Goal: Information Seeking & Learning: Compare options

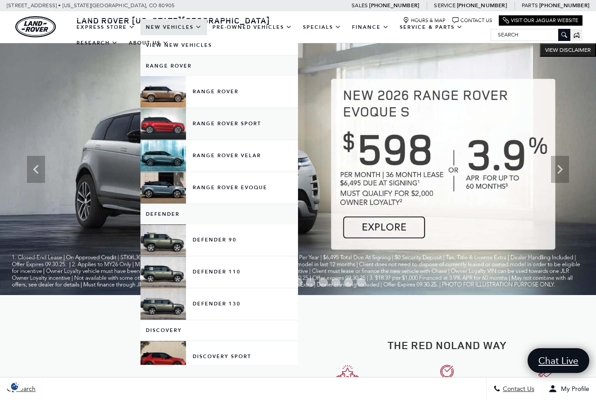
click at [209, 134] on link "Range Rover Sport" at bounding box center [220, 124] width 158 height 32
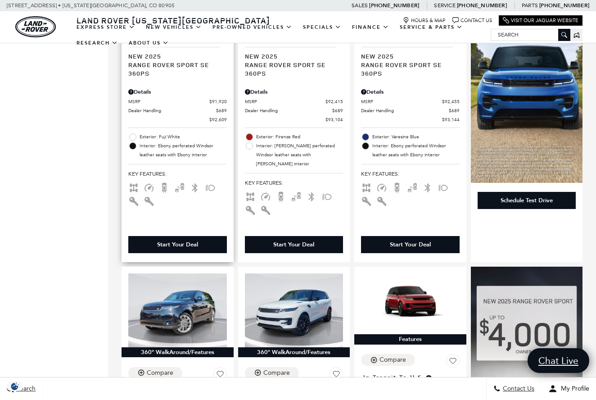
scroll to position [728, 0]
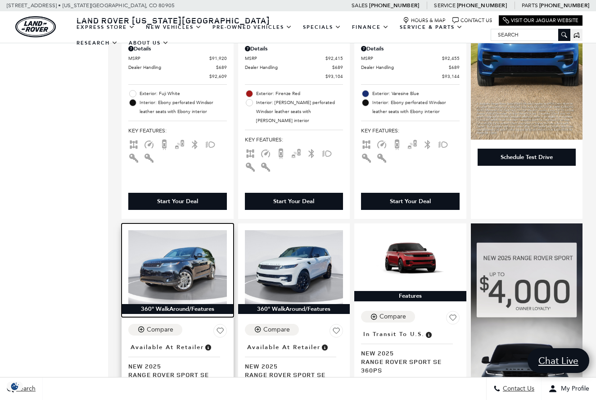
click at [168, 230] on img at bounding box center [177, 267] width 99 height 74
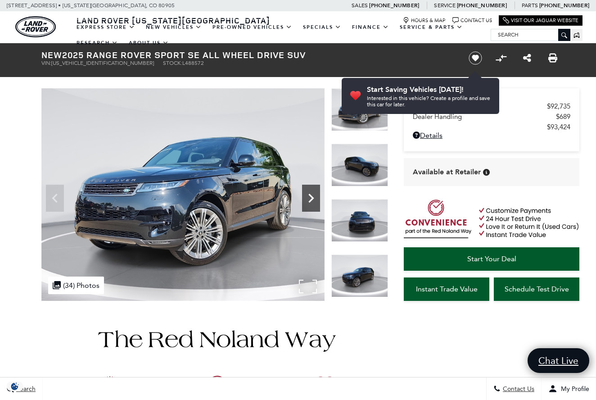
click at [310, 197] on icon "Next" at bounding box center [311, 198] width 18 height 18
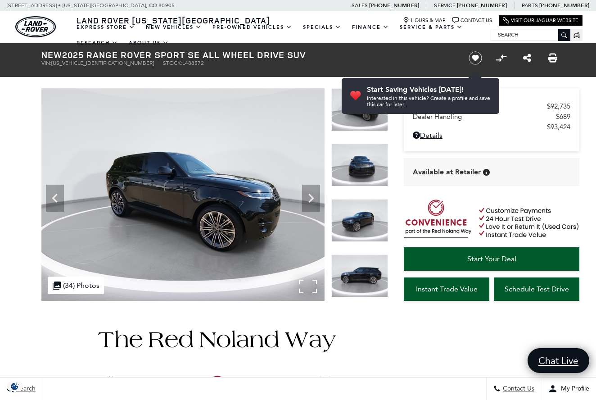
click at [233, 179] on img at bounding box center [182, 194] width 283 height 213
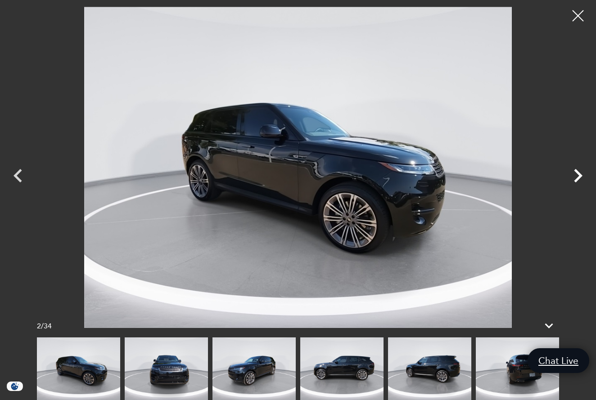
click at [578, 176] on icon "Next" at bounding box center [578, 175] width 27 height 27
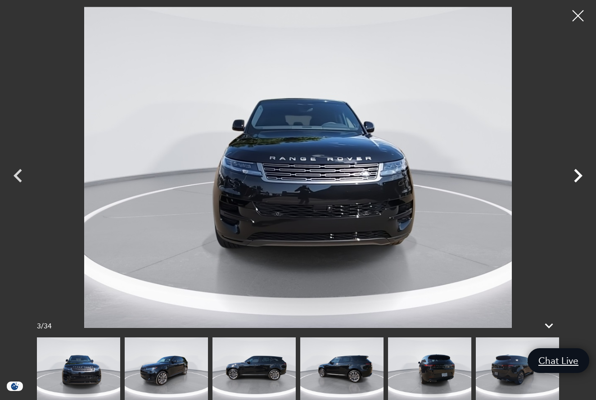
click at [578, 176] on icon "Next" at bounding box center [578, 175] width 27 height 27
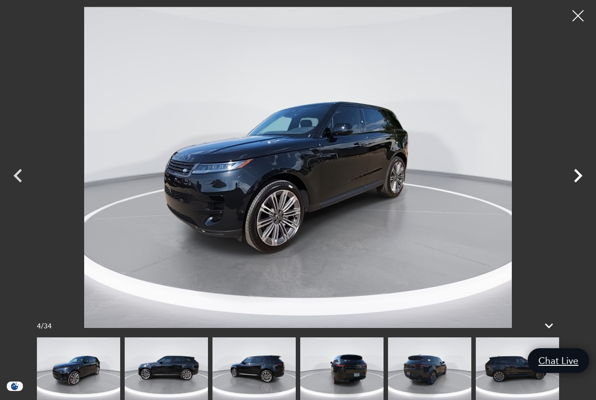
click at [578, 176] on icon "Next" at bounding box center [578, 175] width 27 height 27
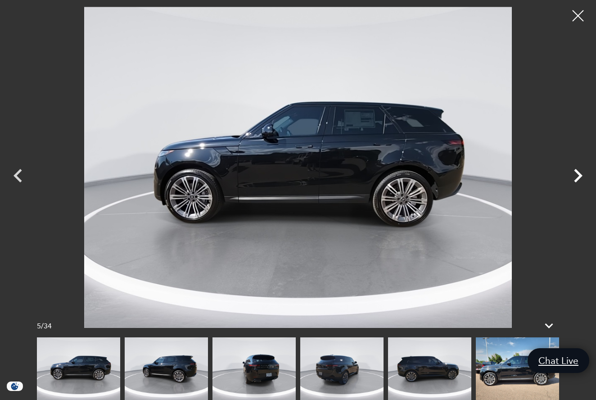
click at [578, 176] on icon "Next" at bounding box center [578, 175] width 27 height 27
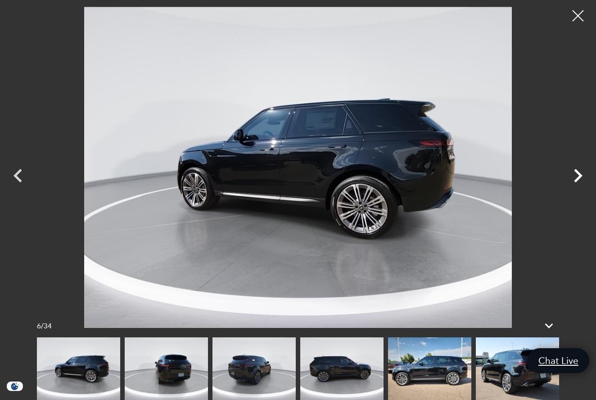
click at [578, 176] on icon "Next" at bounding box center [578, 175] width 27 height 27
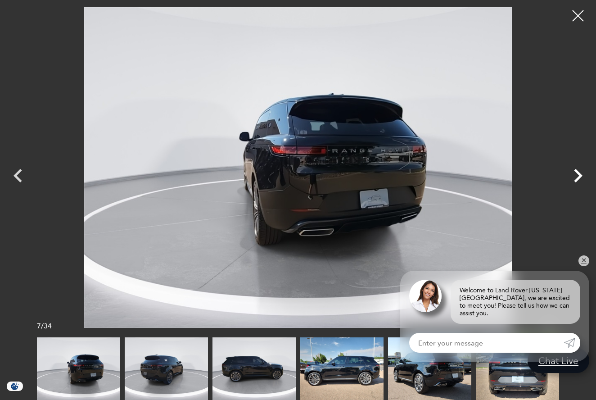
click at [578, 176] on icon "Next" at bounding box center [578, 175] width 27 height 27
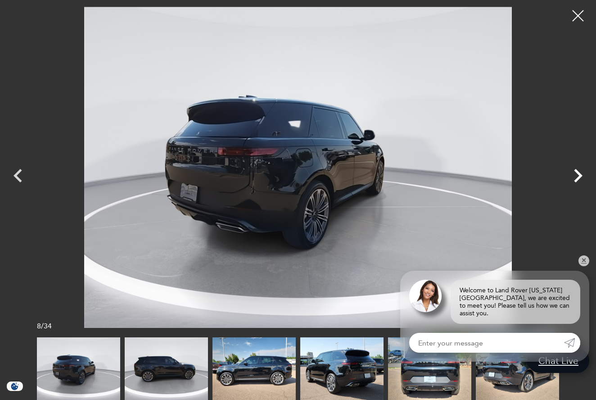
click at [578, 176] on icon "Next" at bounding box center [578, 175] width 27 height 27
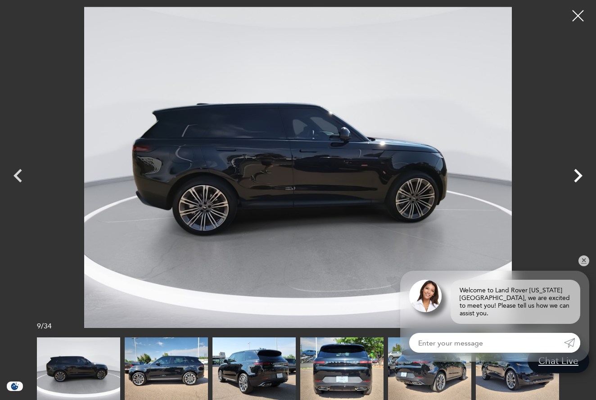
click at [578, 176] on icon "Next" at bounding box center [578, 175] width 27 height 27
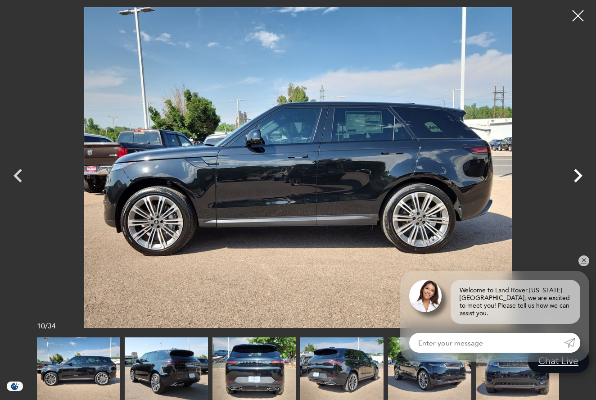
click at [578, 176] on icon "Next" at bounding box center [578, 175] width 27 height 27
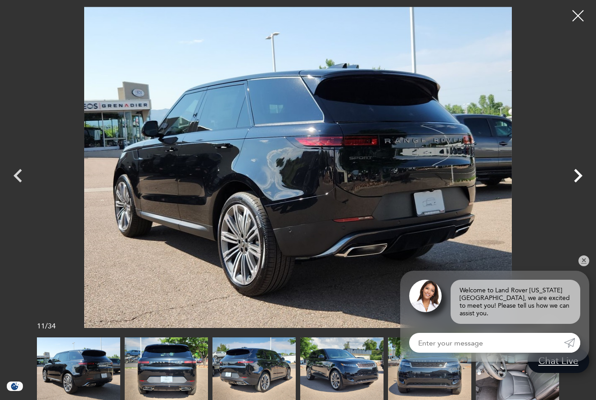
click at [578, 176] on icon "Next" at bounding box center [578, 175] width 27 height 27
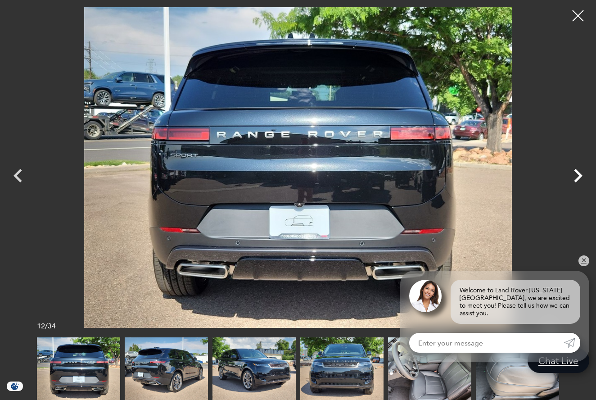
click at [578, 176] on icon "Next" at bounding box center [578, 175] width 27 height 27
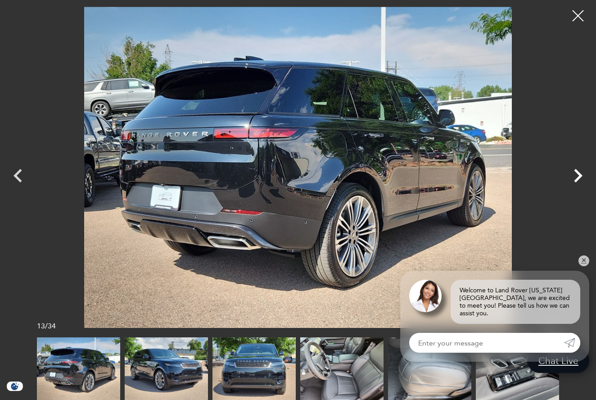
click at [578, 176] on icon "Next" at bounding box center [578, 175] width 27 height 27
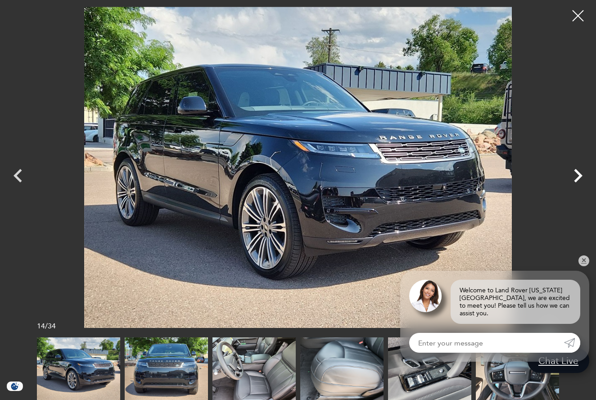
click at [578, 176] on icon "Next" at bounding box center [578, 175] width 27 height 27
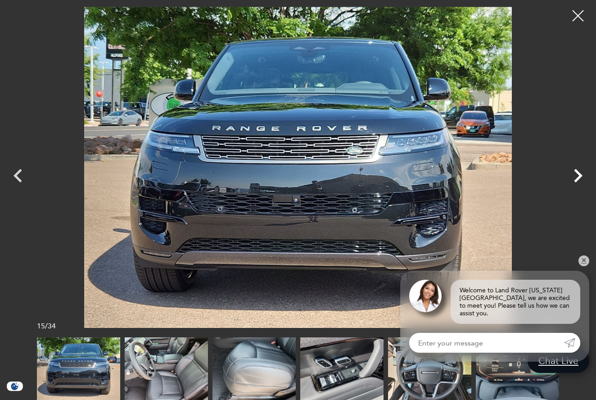
click at [578, 176] on icon "Next" at bounding box center [578, 175] width 27 height 27
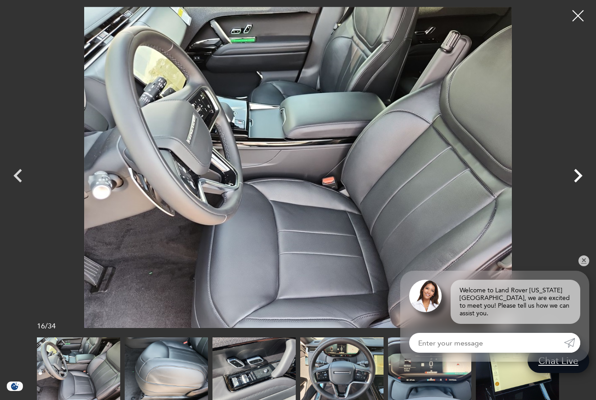
click at [577, 175] on icon "Next" at bounding box center [578, 175] width 27 height 27
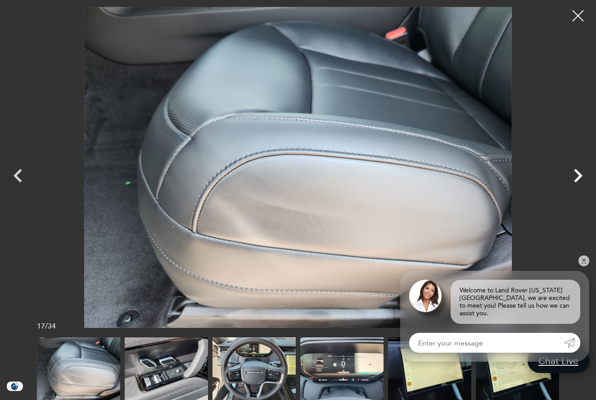
click at [577, 175] on icon "Next" at bounding box center [578, 175] width 27 height 27
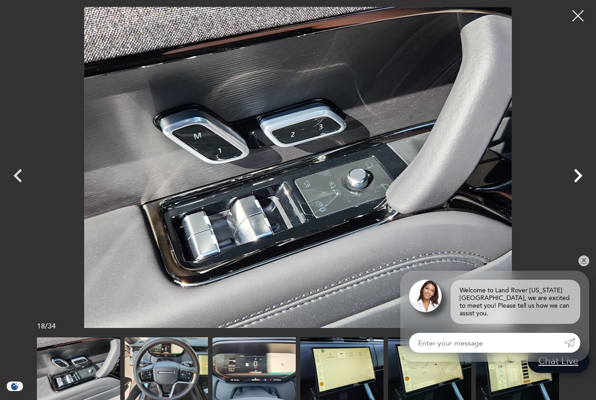
click at [577, 175] on icon "Next" at bounding box center [578, 175] width 27 height 27
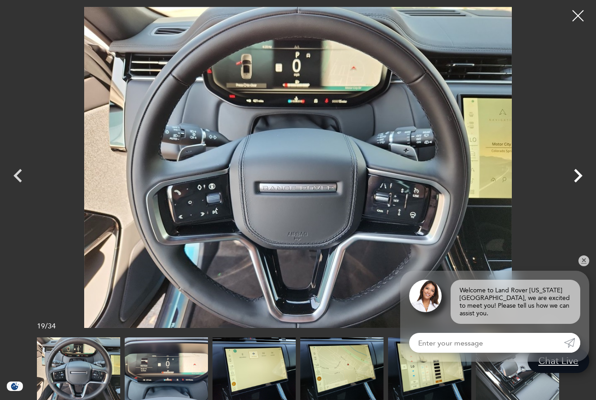
click at [577, 175] on icon "Next" at bounding box center [578, 175] width 27 height 27
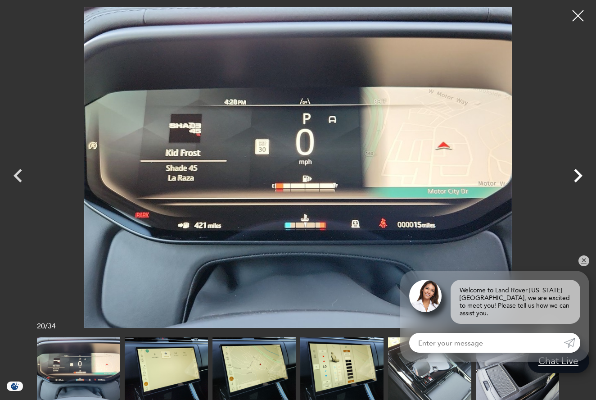
click at [577, 175] on icon "Next" at bounding box center [578, 175] width 27 height 27
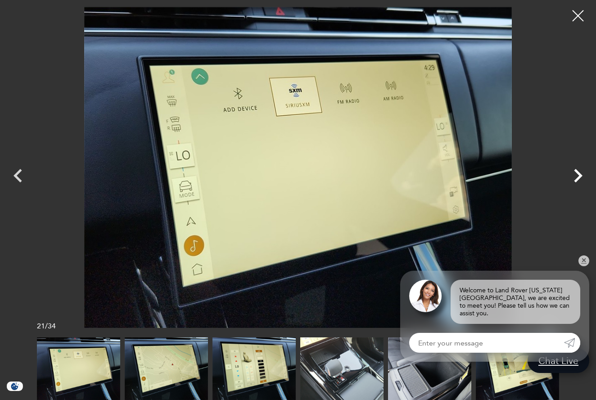
click at [577, 175] on icon "Next" at bounding box center [578, 175] width 27 height 27
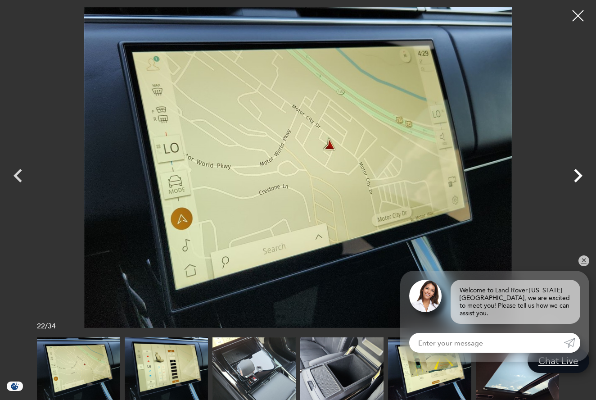
click at [577, 175] on icon "Next" at bounding box center [578, 175] width 27 height 27
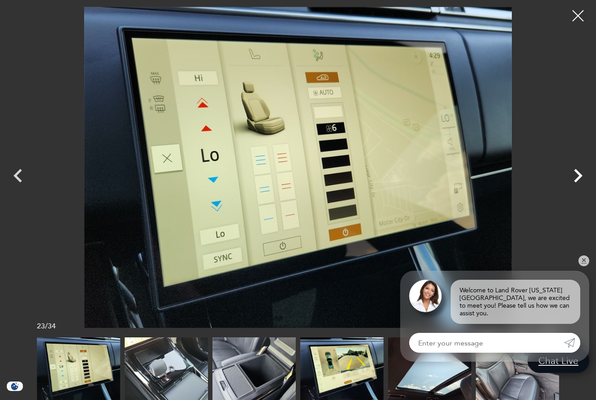
click at [577, 175] on icon "Next" at bounding box center [578, 175] width 27 height 27
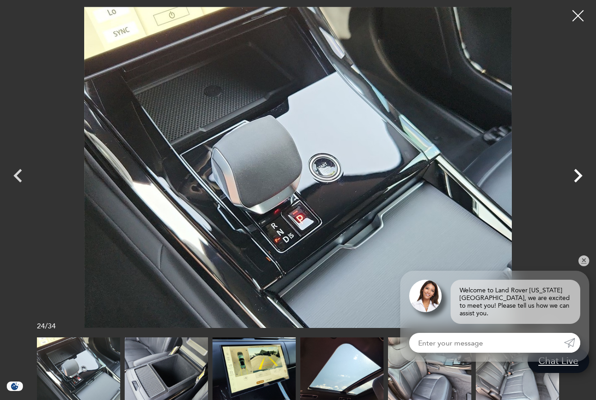
click at [577, 175] on icon "Next" at bounding box center [578, 175] width 27 height 27
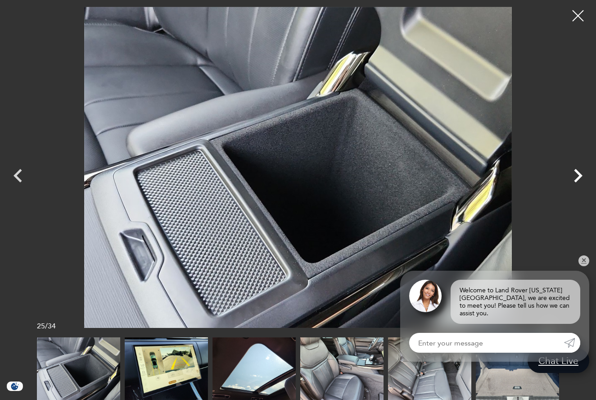
click at [577, 175] on icon "Next" at bounding box center [578, 175] width 27 height 27
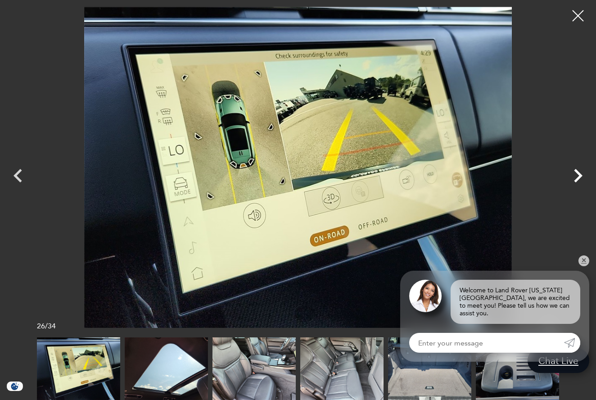
click at [577, 175] on icon "Next" at bounding box center [578, 175] width 27 height 27
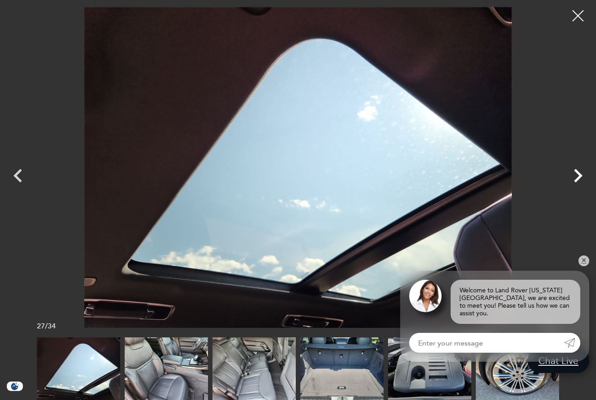
click at [577, 175] on icon "Next" at bounding box center [578, 175] width 27 height 27
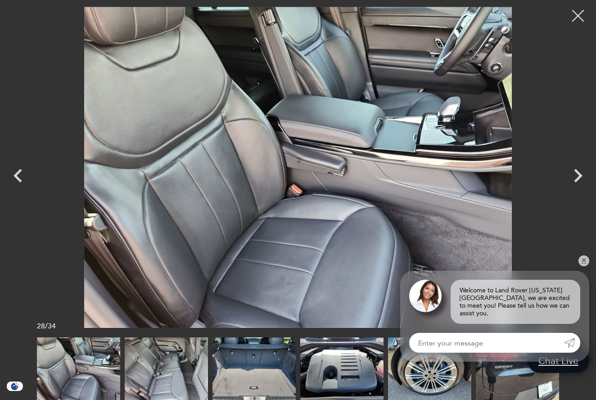
click at [577, 12] on div at bounding box center [579, 16] width 24 height 24
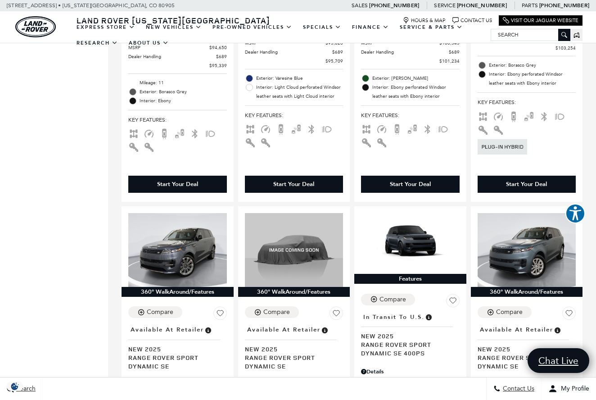
scroll to position [1421, 0]
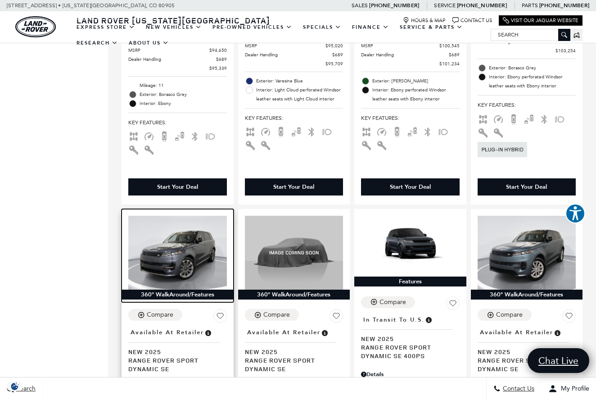
click at [198, 216] on img at bounding box center [177, 253] width 99 height 74
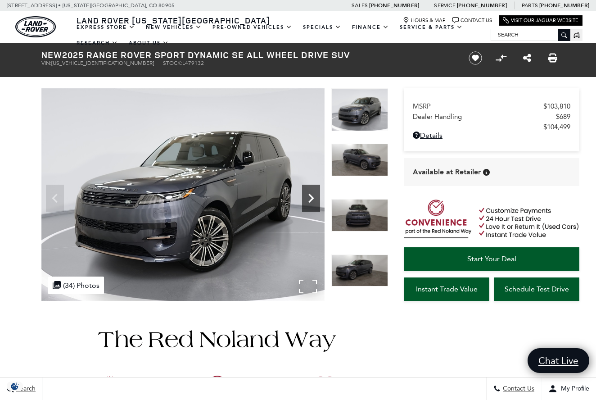
click at [312, 190] on icon "Next" at bounding box center [311, 198] width 18 height 18
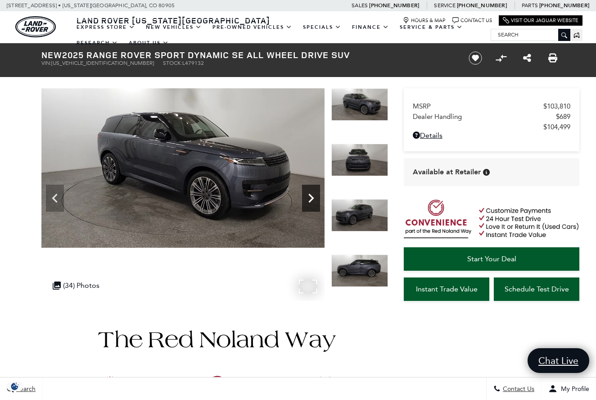
click at [312, 190] on icon "Next" at bounding box center [311, 198] width 18 height 18
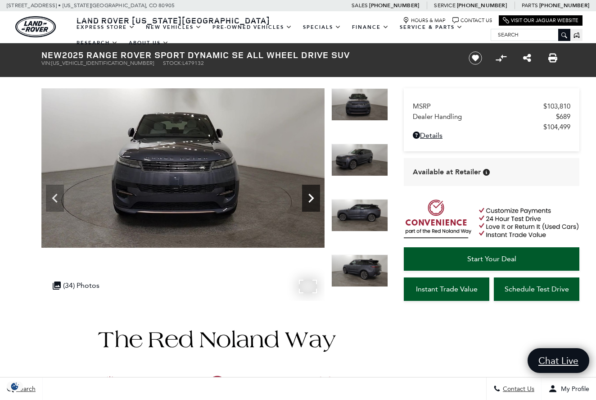
click at [312, 190] on icon "Next" at bounding box center [311, 198] width 18 height 18
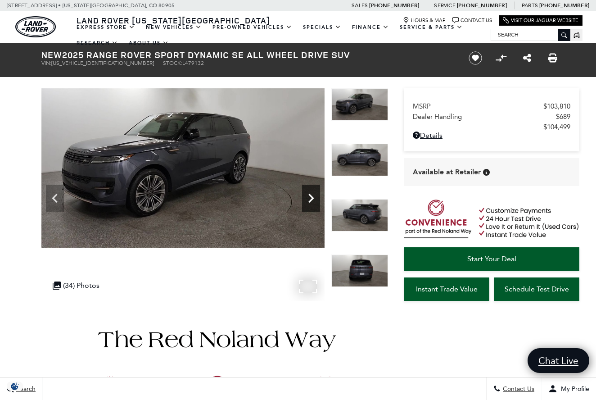
click at [312, 190] on icon "Next" at bounding box center [311, 198] width 18 height 18
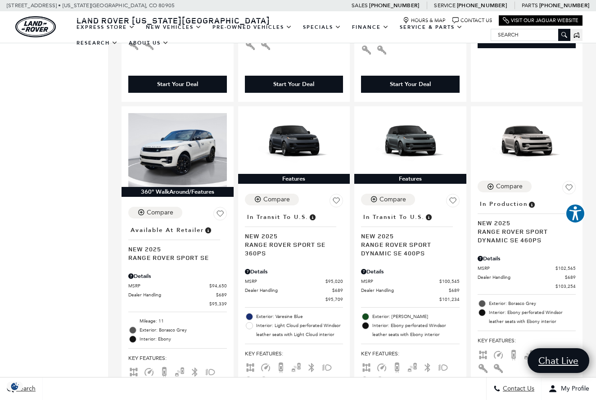
scroll to position [1184, 0]
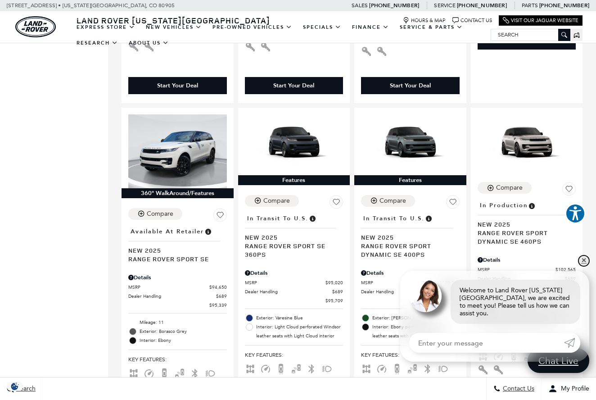
click at [584, 264] on link "✕" at bounding box center [584, 260] width 11 height 11
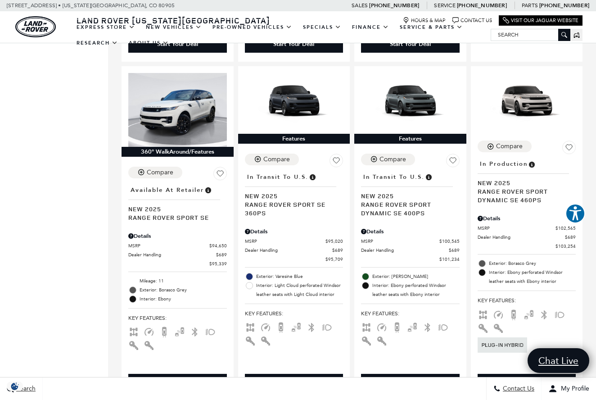
scroll to position [1235, 0]
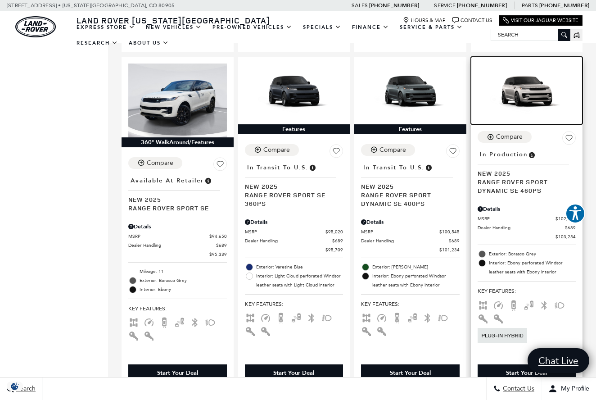
click at [525, 64] on img at bounding box center [527, 91] width 99 height 55
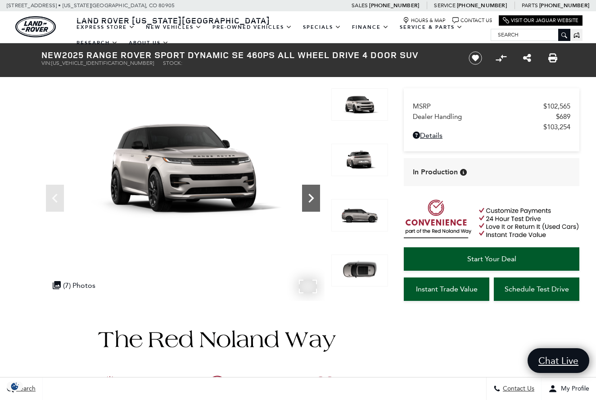
click at [313, 196] on icon "Next" at bounding box center [311, 198] width 18 height 18
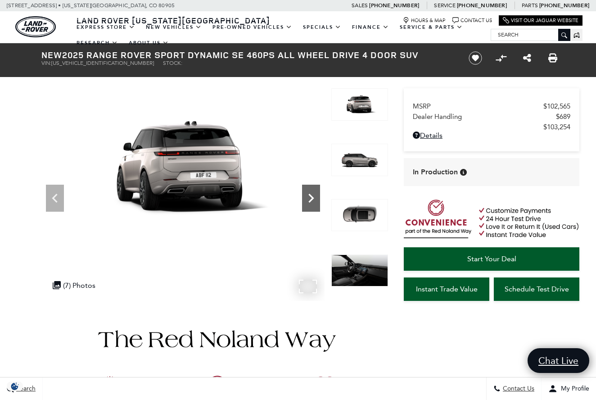
click at [313, 196] on icon "Next" at bounding box center [311, 198] width 18 height 18
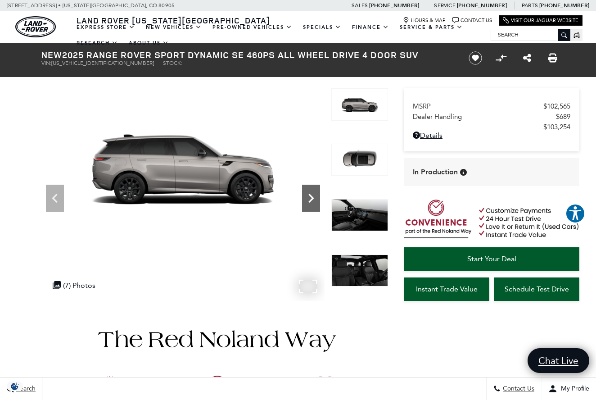
click at [314, 196] on icon "Next" at bounding box center [311, 198] width 18 height 18
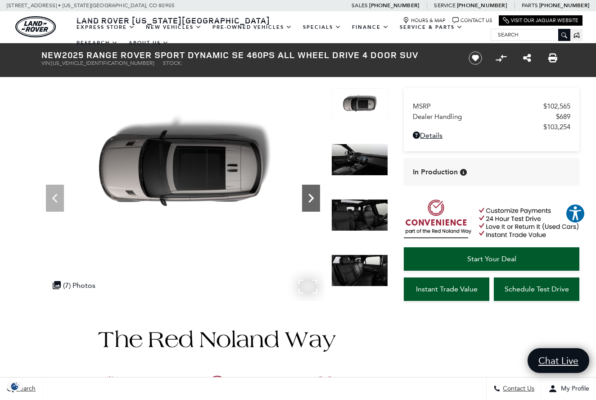
click at [314, 196] on icon "Next" at bounding box center [311, 198] width 18 height 18
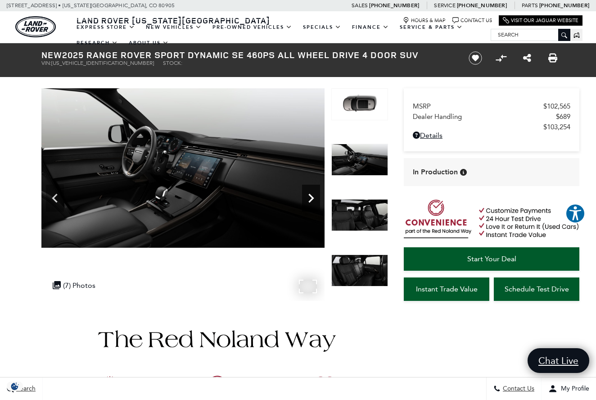
click at [314, 196] on icon "Next" at bounding box center [311, 198] width 18 height 18
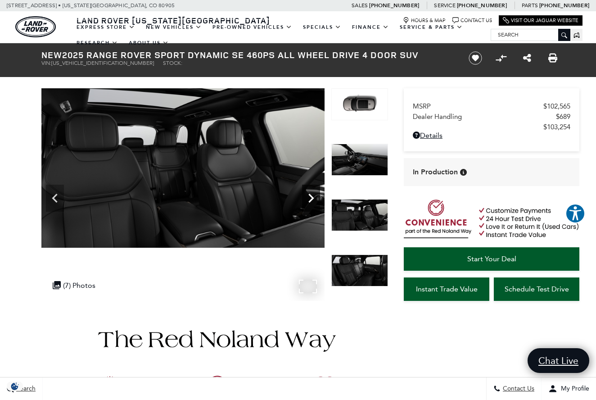
click at [314, 196] on icon "Next" at bounding box center [311, 198] width 18 height 18
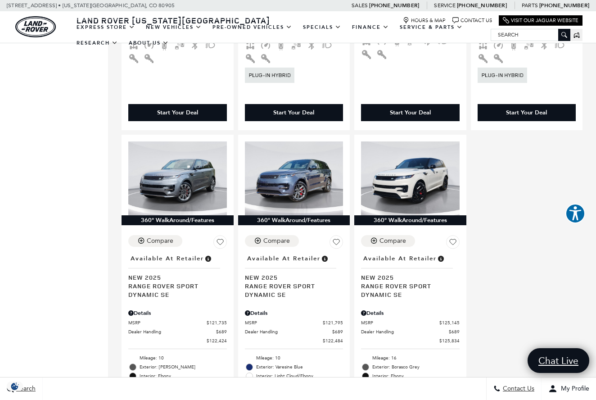
scroll to position [1864, 0]
